Goal: Ask a question

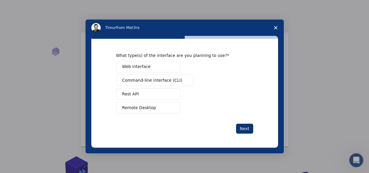
click at [163, 69] on button "Web interface" at bounding box center [148, 66] width 64 height 11
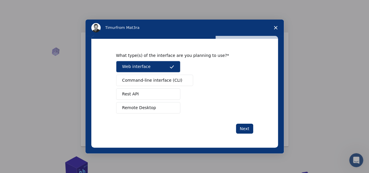
click at [167, 82] on span "Command-line interface (CLI)" at bounding box center [152, 80] width 60 height 6
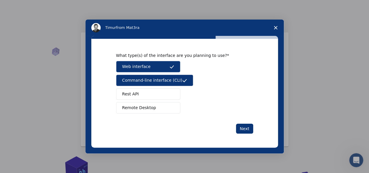
click at [140, 105] on span "Remote Desktop" at bounding box center [139, 108] width 34 height 6
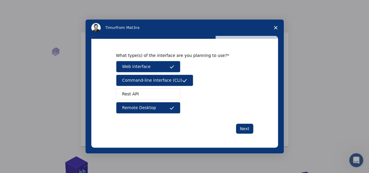
click at [171, 95] on span "Intercom messenger" at bounding box center [171, 94] width 5 height 5
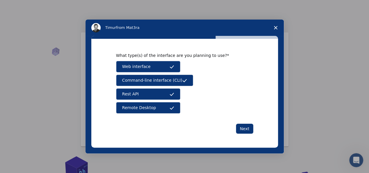
click at [161, 82] on span "Command-line interface (CLI)" at bounding box center [152, 80] width 60 height 6
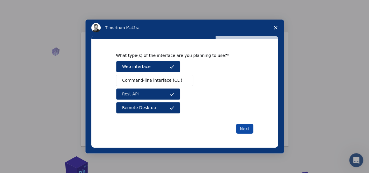
click at [242, 130] on button "Next" at bounding box center [244, 129] width 17 height 10
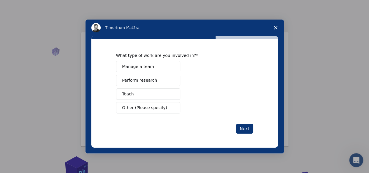
click at [153, 66] on button "Manage a team" at bounding box center [148, 66] width 64 height 11
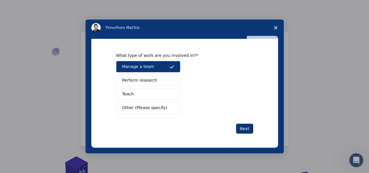
click at [151, 78] on span "Perform research" at bounding box center [139, 80] width 35 height 6
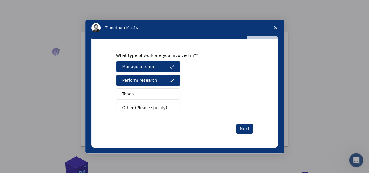
click at [143, 93] on button "Teach" at bounding box center [148, 93] width 64 height 11
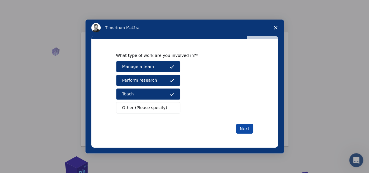
click at [246, 129] on button "Next" at bounding box center [244, 129] width 17 height 10
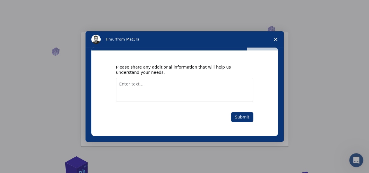
click at [155, 93] on textarea "Enter text..." at bounding box center [184, 90] width 137 height 24
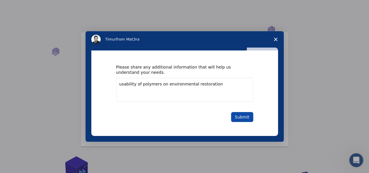
type textarea "usability of polymers on environmental restoration"
click at [246, 120] on button "Submit" at bounding box center [242, 117] width 22 height 10
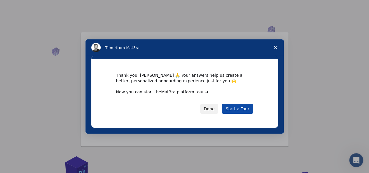
click at [242, 109] on link "Start a Tour" at bounding box center [237, 109] width 31 height 10
